Goal: Check status: Check status

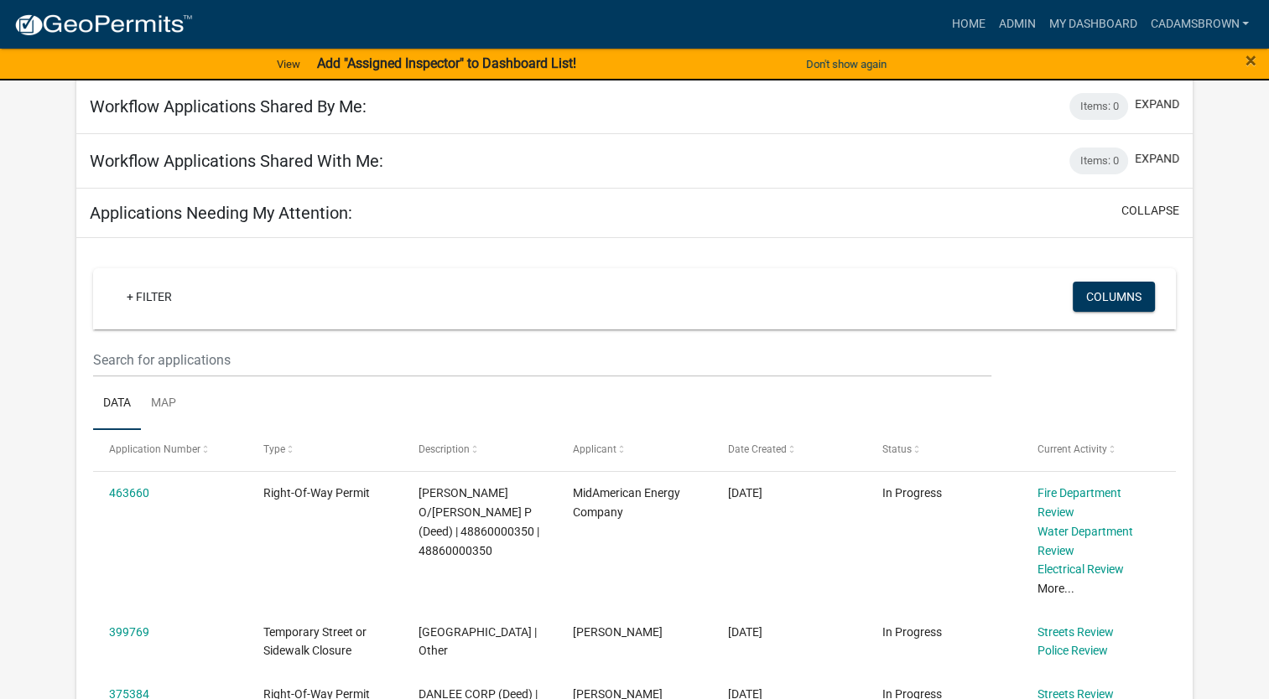
scroll to position [168, 0]
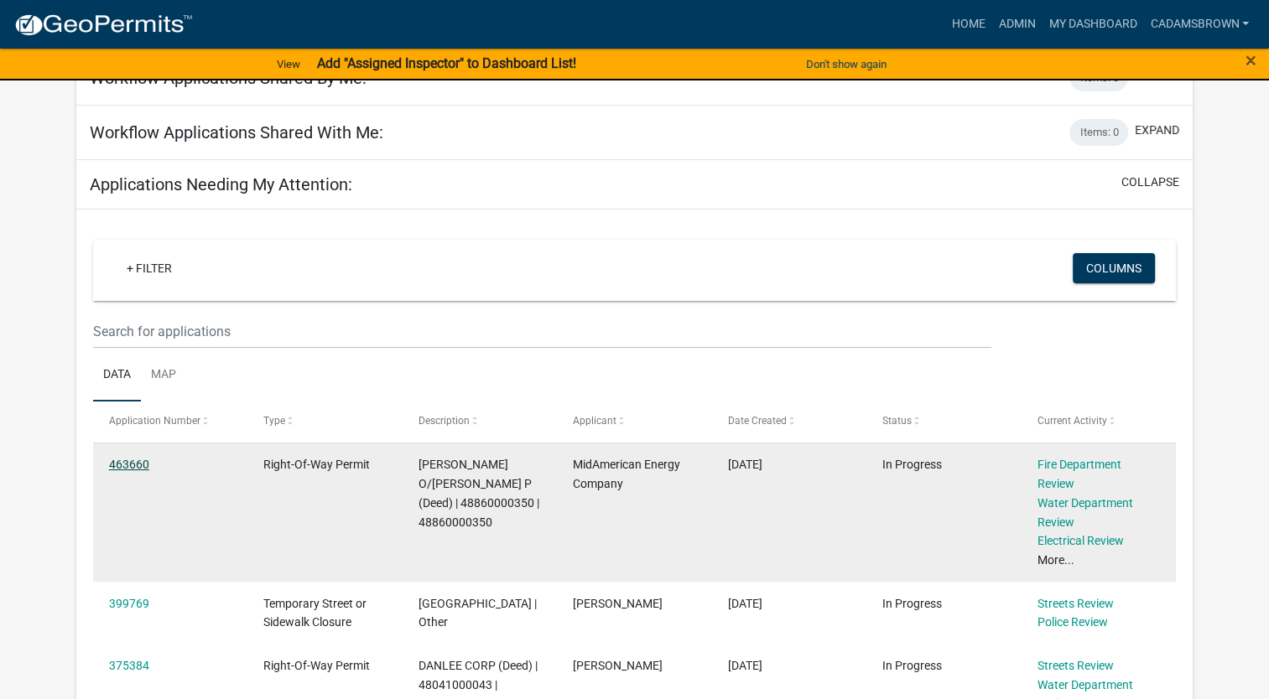
click at [113, 461] on link "463660" at bounding box center [129, 464] width 40 height 13
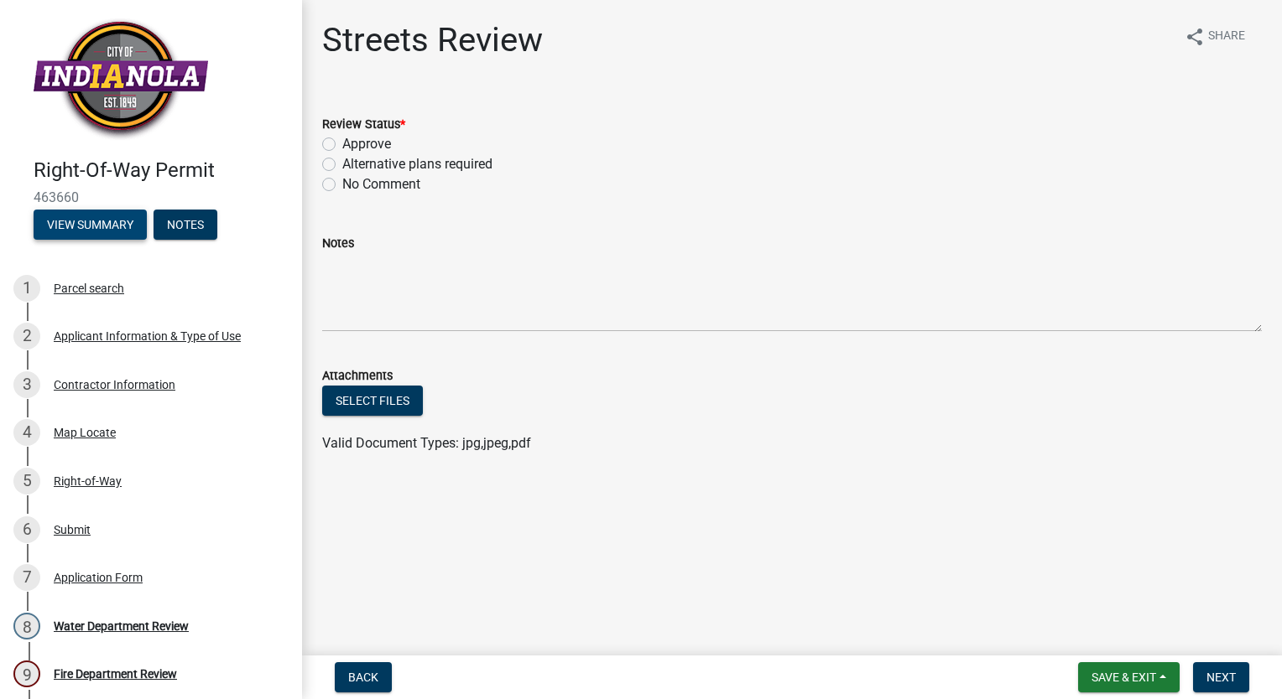
click at [95, 227] on button "View Summary" at bounding box center [90, 225] width 113 height 30
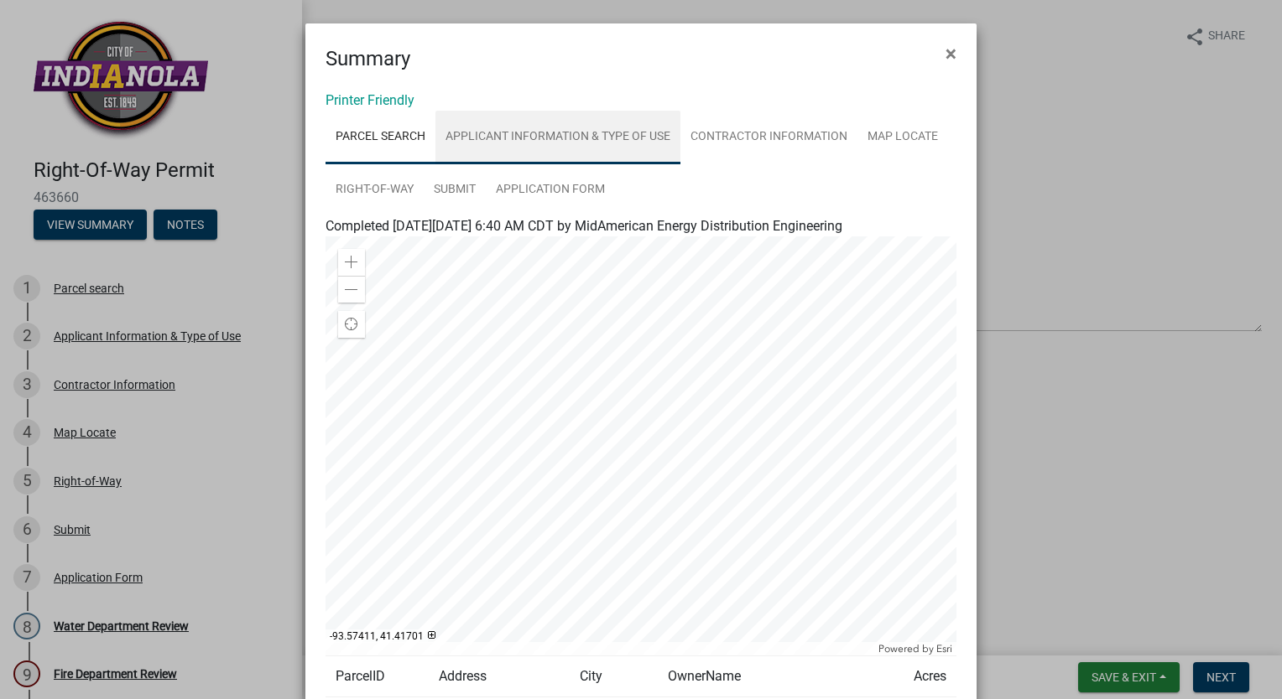
click at [517, 137] on link "Applicant Information & Type of Use" at bounding box center [557, 138] width 245 height 54
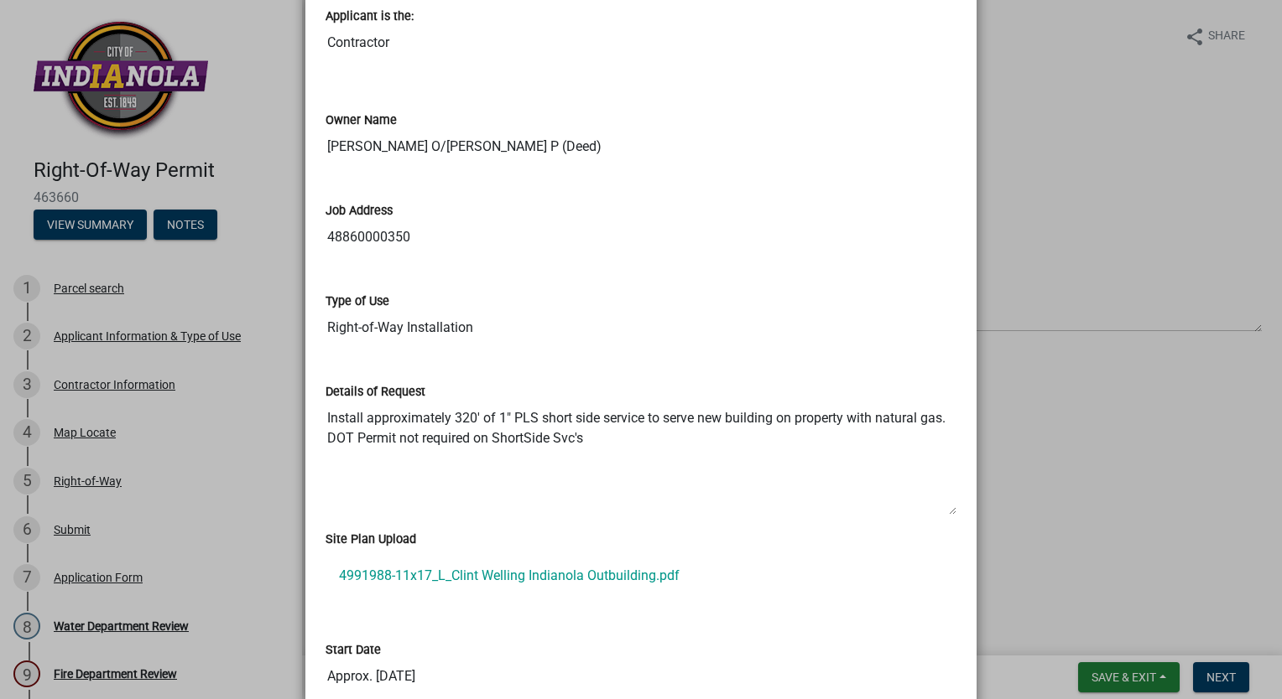
scroll to position [335, 0]
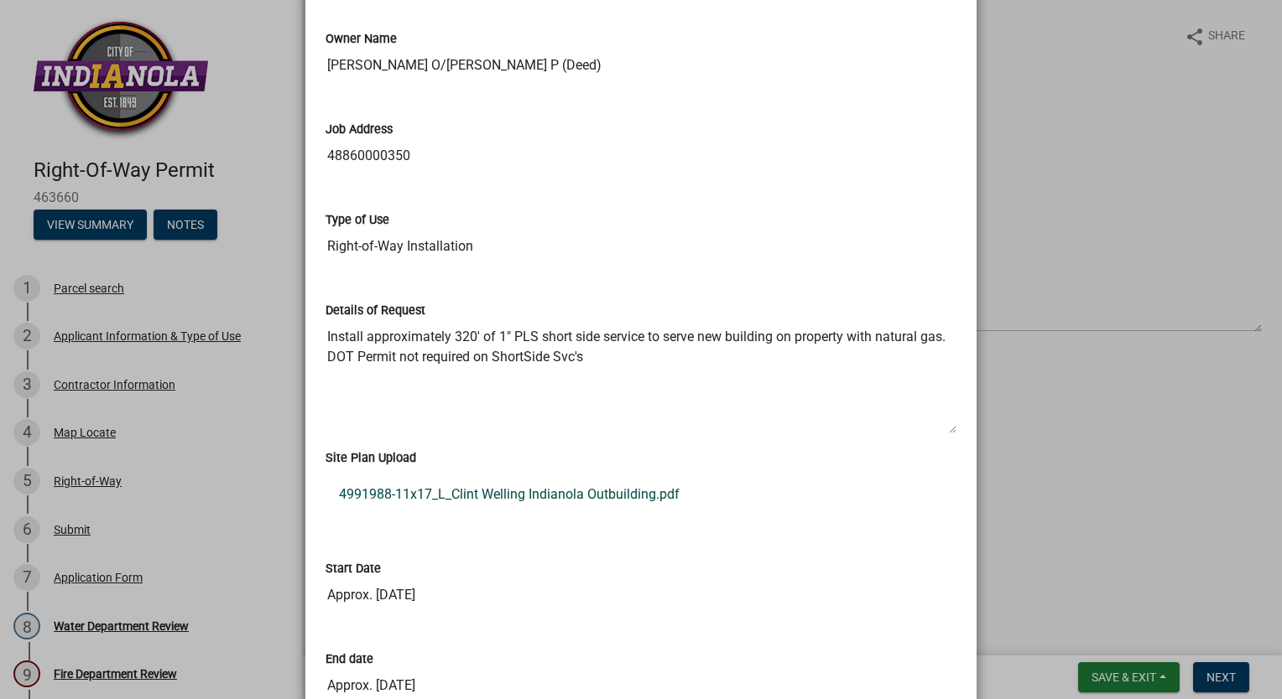
click at [607, 508] on link "4991988-11x17_L_Clint Welling Indianola Outbuilding.pdf" at bounding box center [640, 495] width 631 height 40
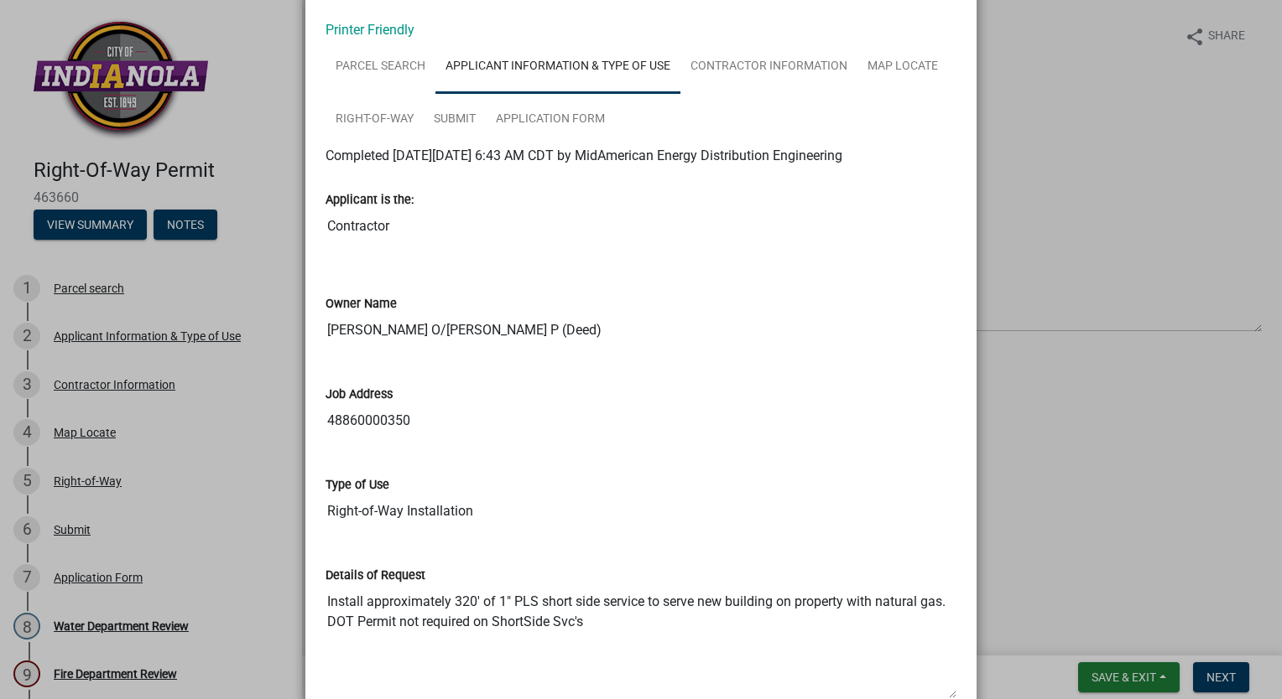
scroll to position [0, 0]
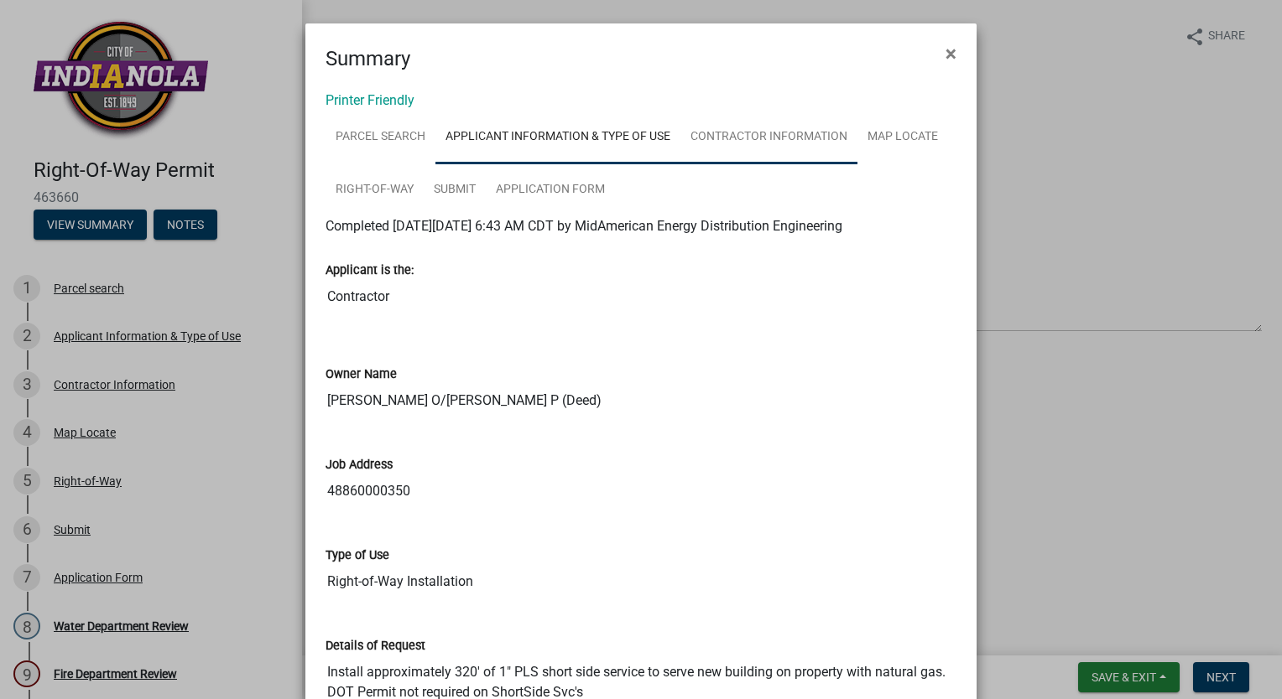
click at [731, 136] on link "Contractor Information" at bounding box center [768, 138] width 177 height 54
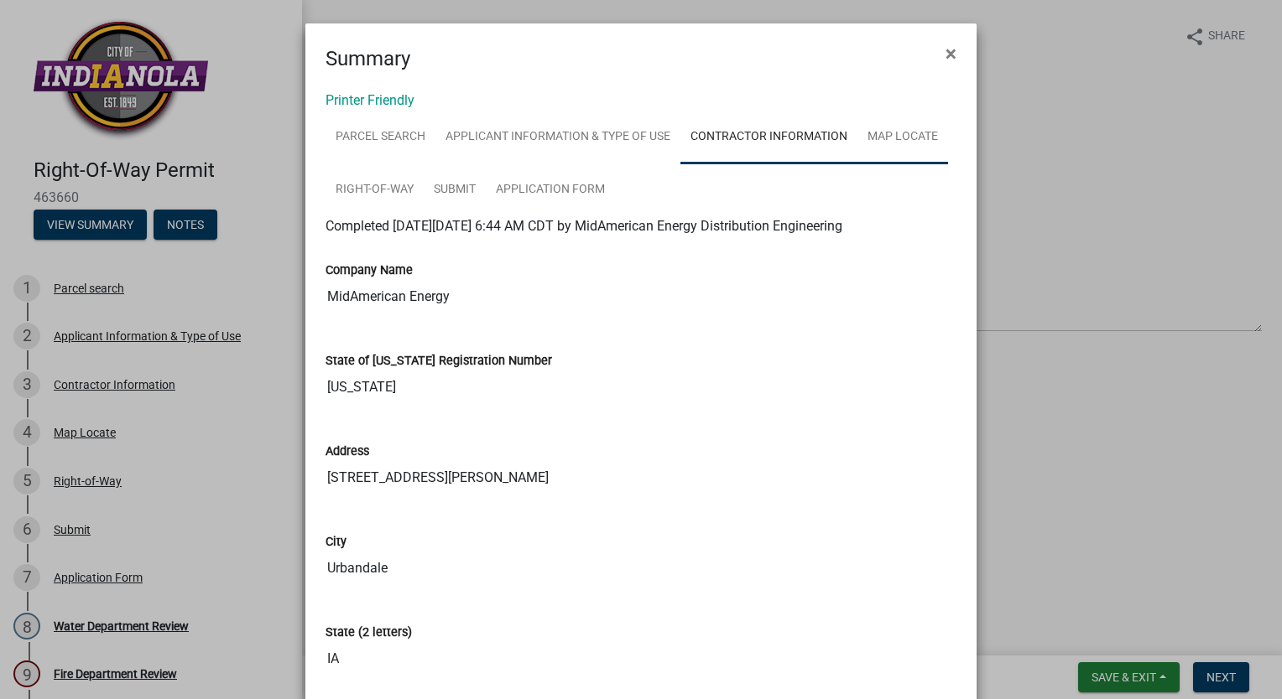
click at [886, 139] on link "Map Locate" at bounding box center [902, 138] width 91 height 54
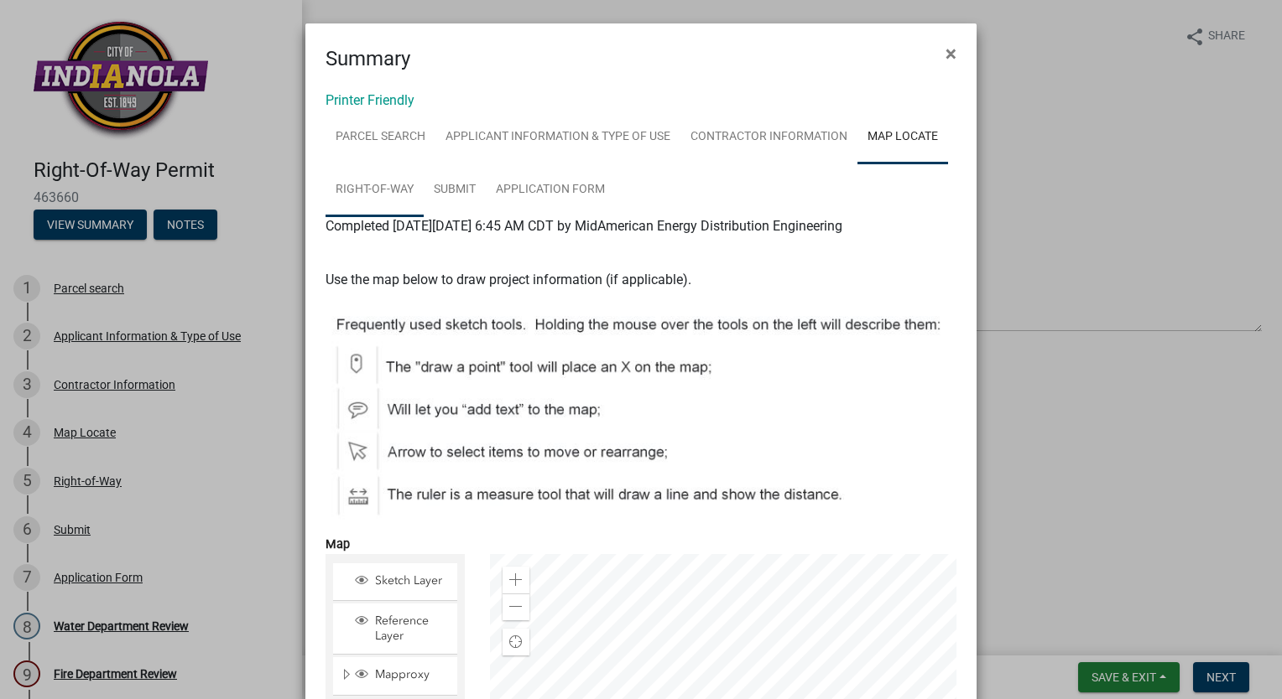
click at [391, 193] on link "Right-of-Way" at bounding box center [374, 191] width 98 height 54
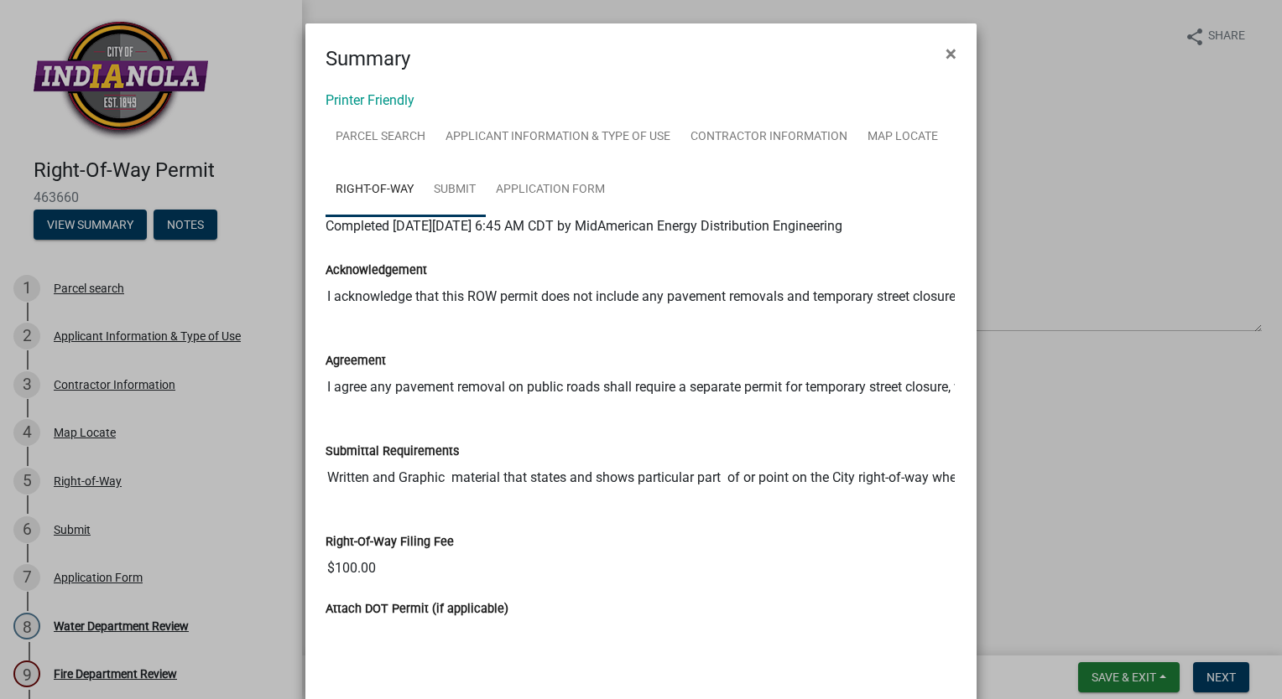
click at [424, 189] on link "Submit" at bounding box center [455, 191] width 62 height 54
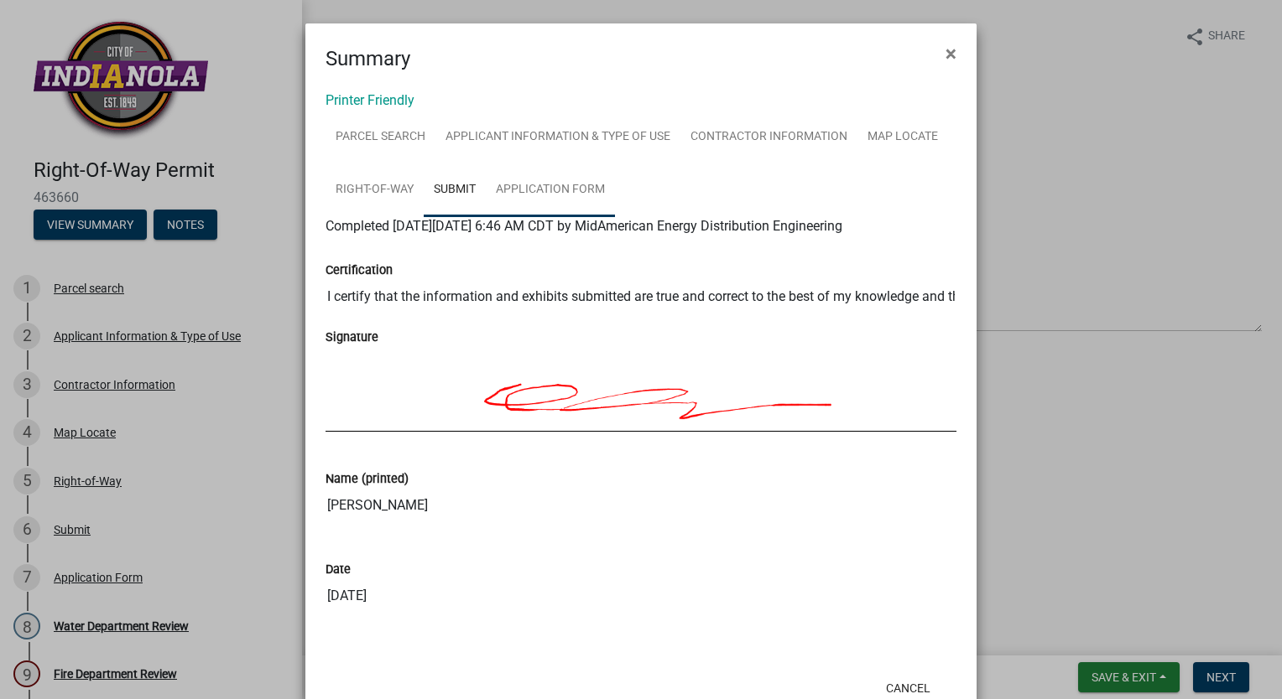
click at [528, 191] on link "Application Form" at bounding box center [550, 191] width 129 height 54
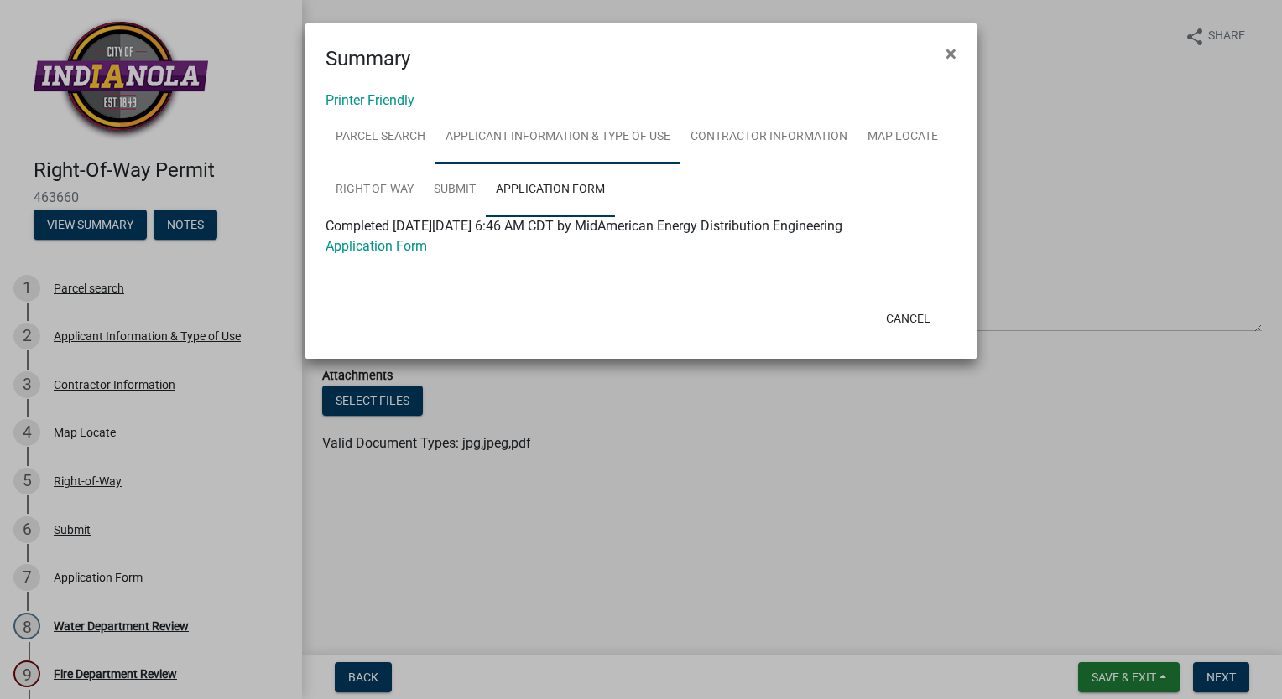
click at [524, 134] on link "Applicant Information & Type of Use" at bounding box center [557, 138] width 245 height 54
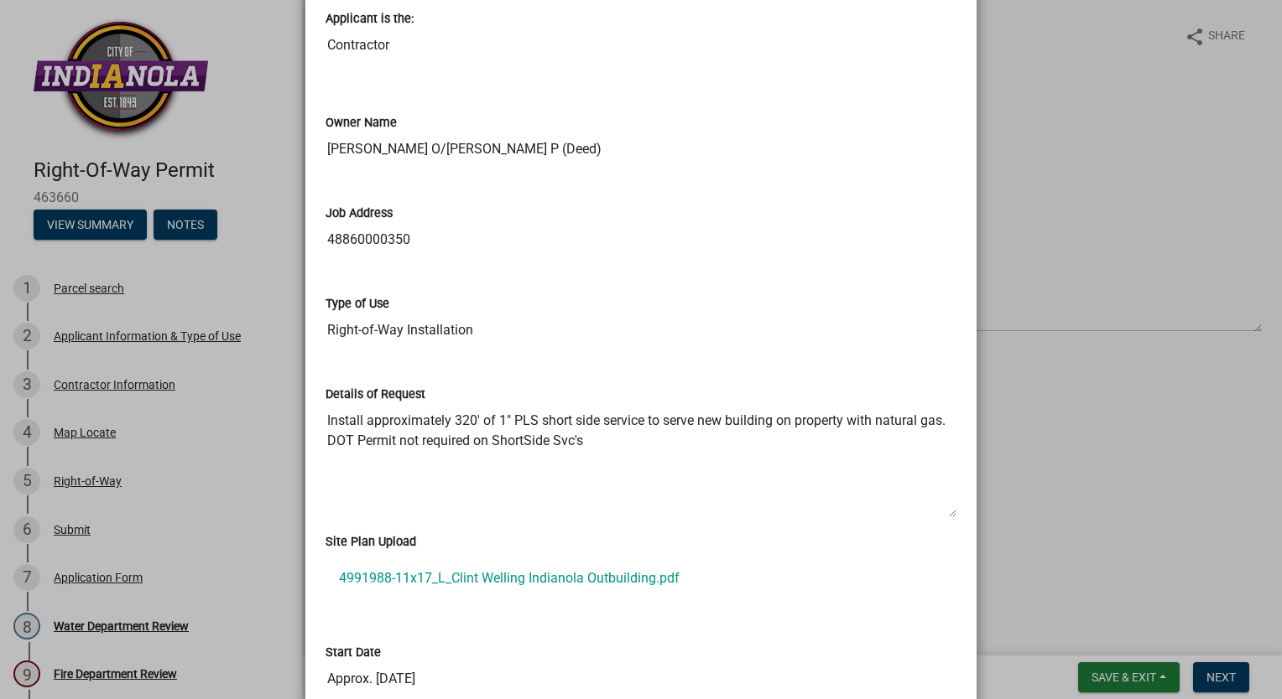
scroll to position [419, 0]
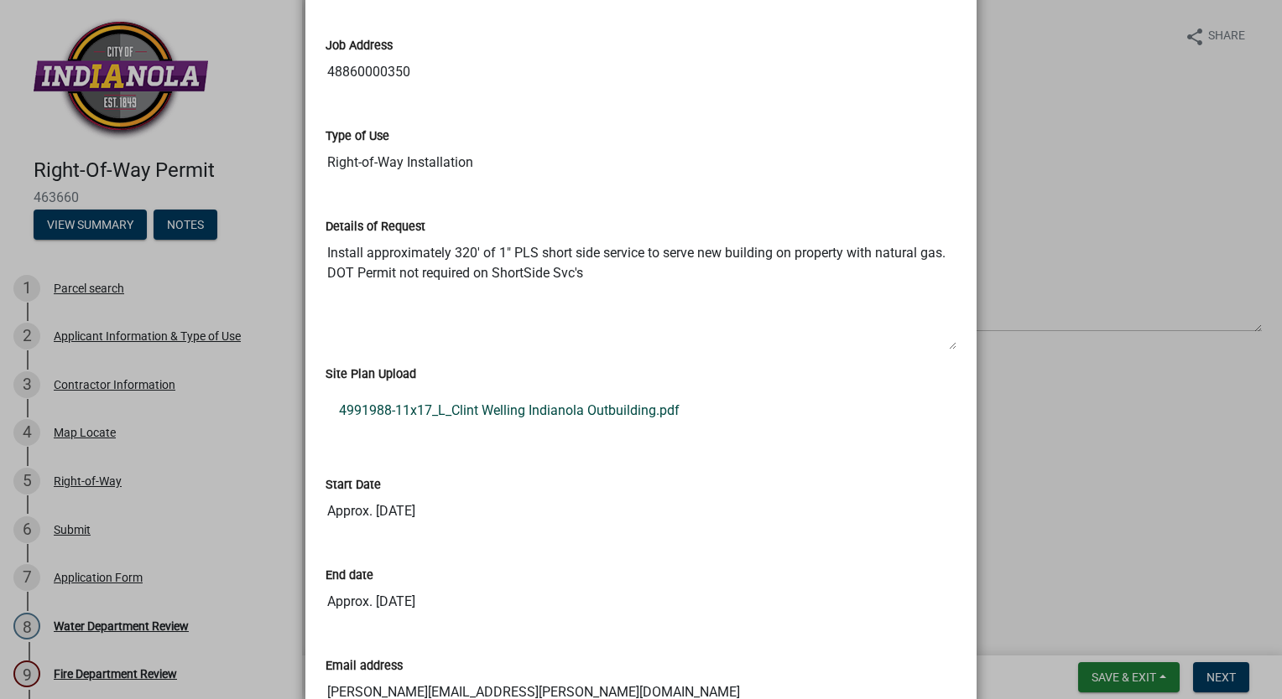
click at [566, 431] on link "4991988-11x17_L_Clint Welling Indianola Outbuilding.pdf" at bounding box center [640, 411] width 631 height 40
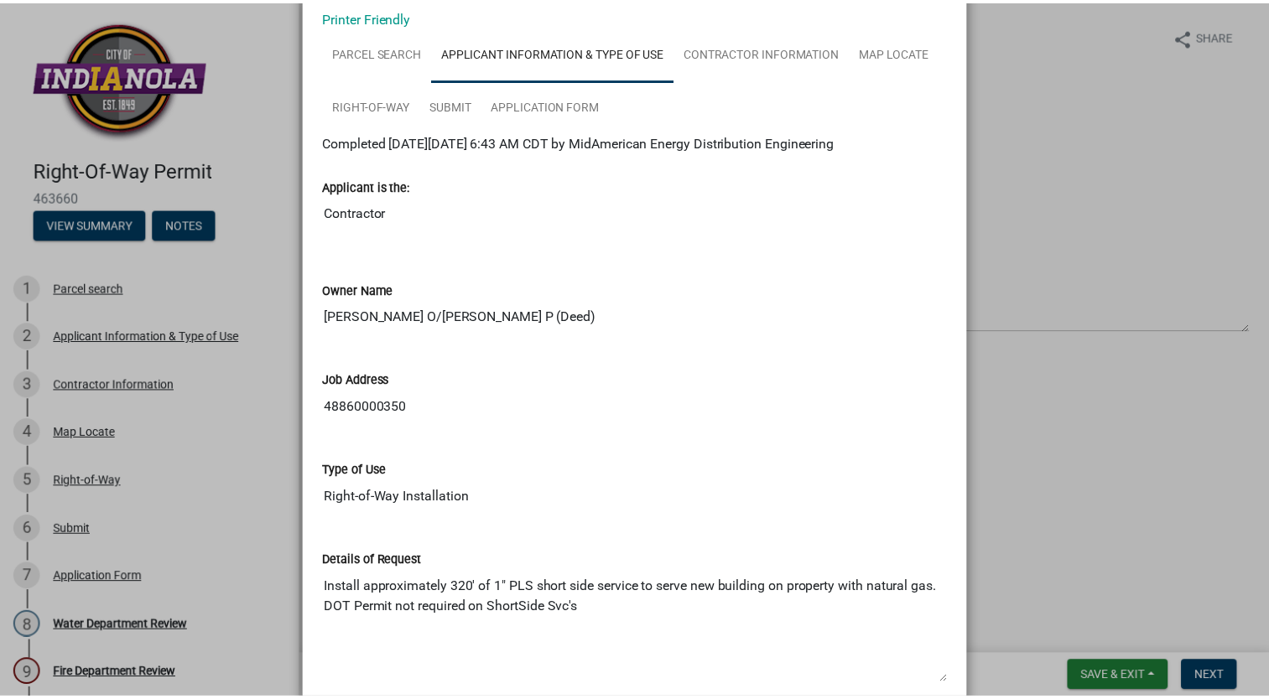
scroll to position [0, 0]
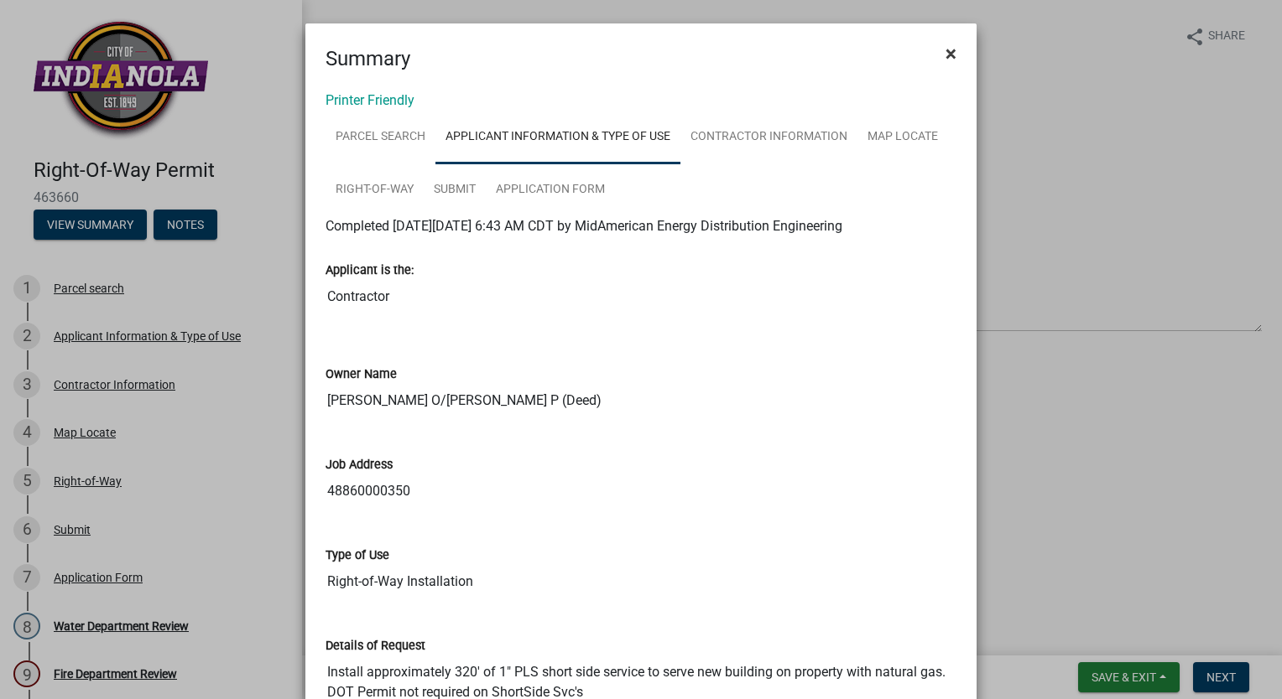
click at [938, 56] on button "×" at bounding box center [951, 53] width 38 height 47
